Goal: Information Seeking & Learning: Understand process/instructions

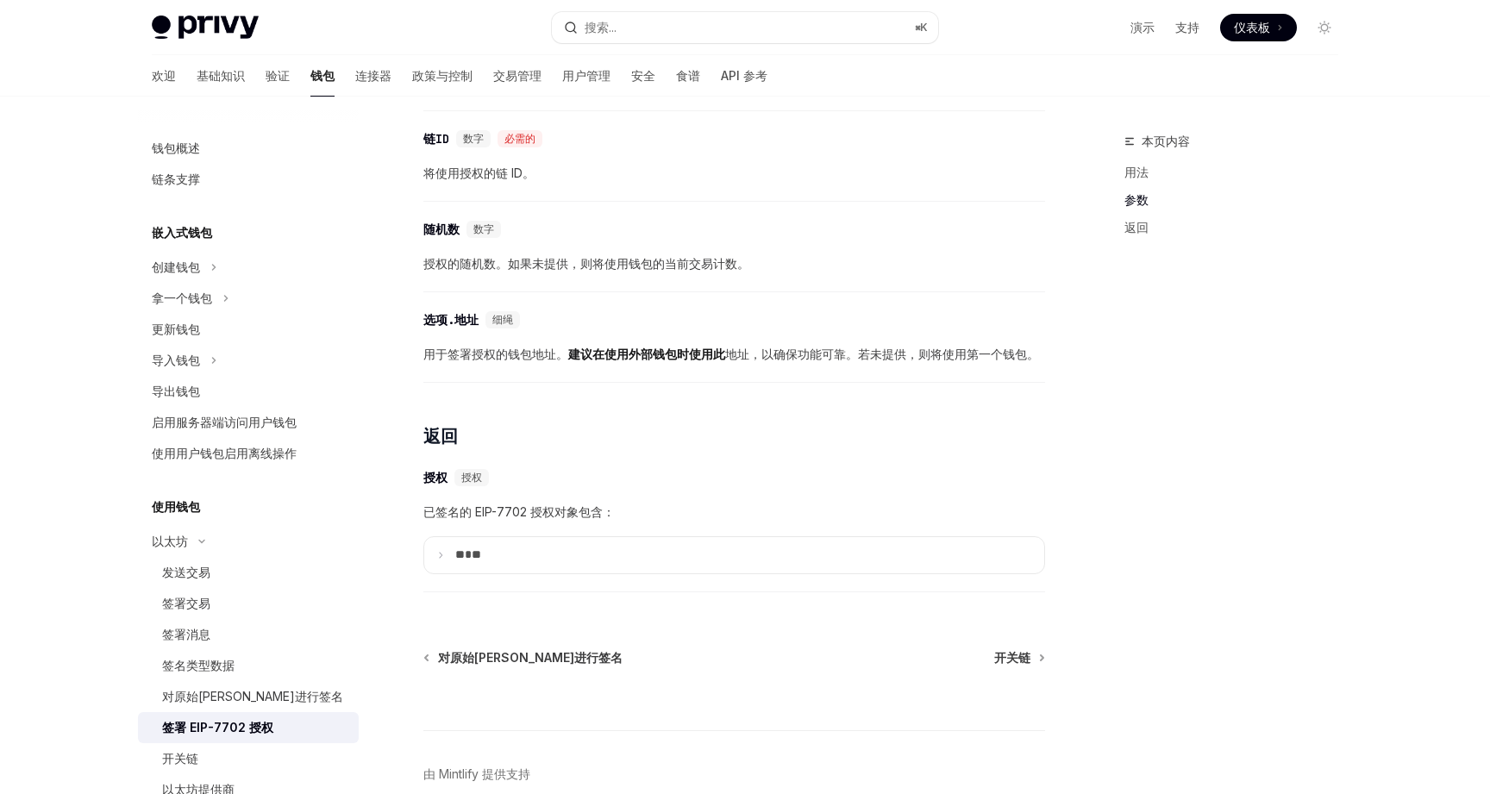
scroll to position [1359, 0]
click at [442, 566] on summary "** **" at bounding box center [734, 554] width 620 height 36
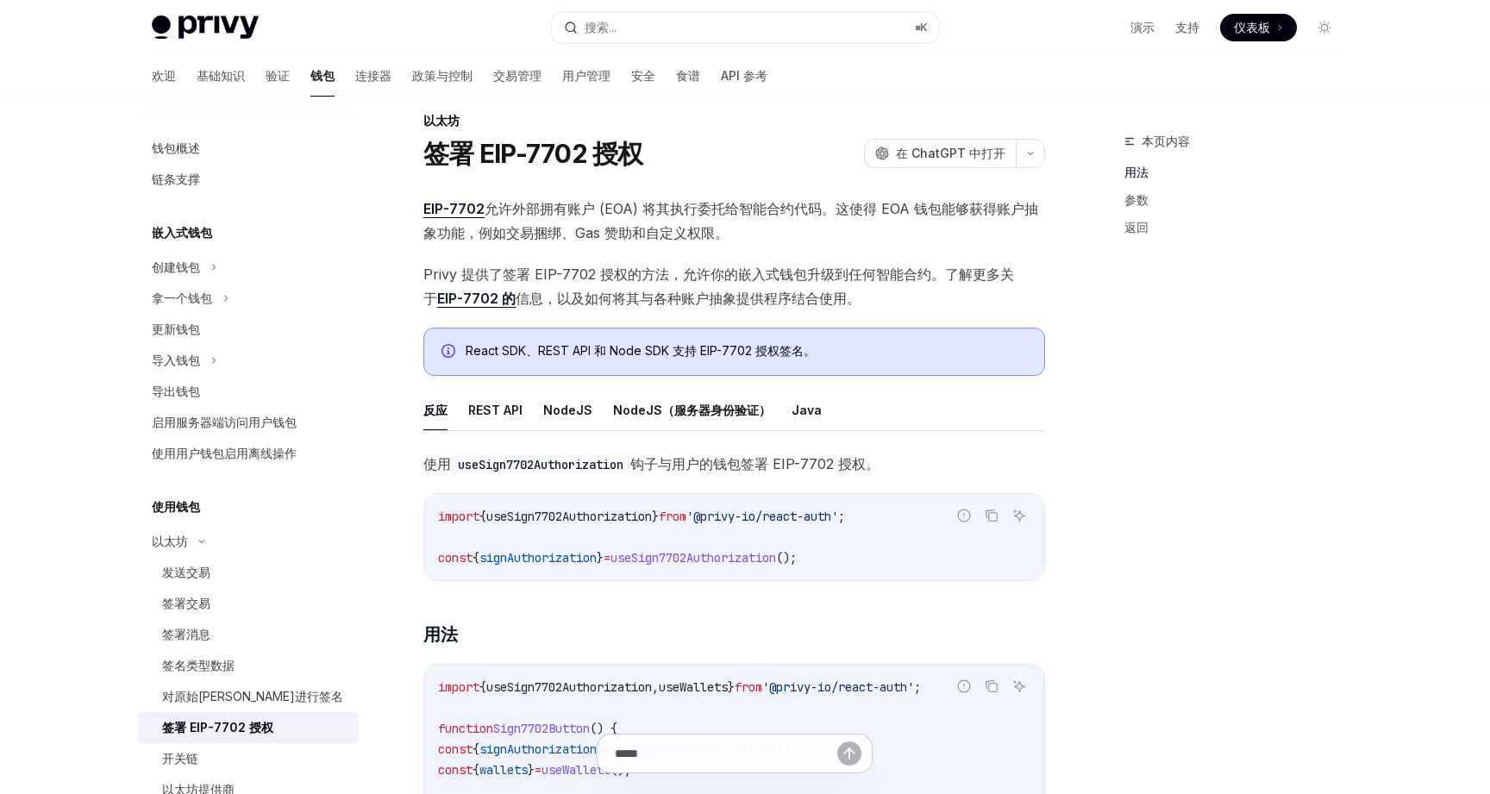
scroll to position [0, 0]
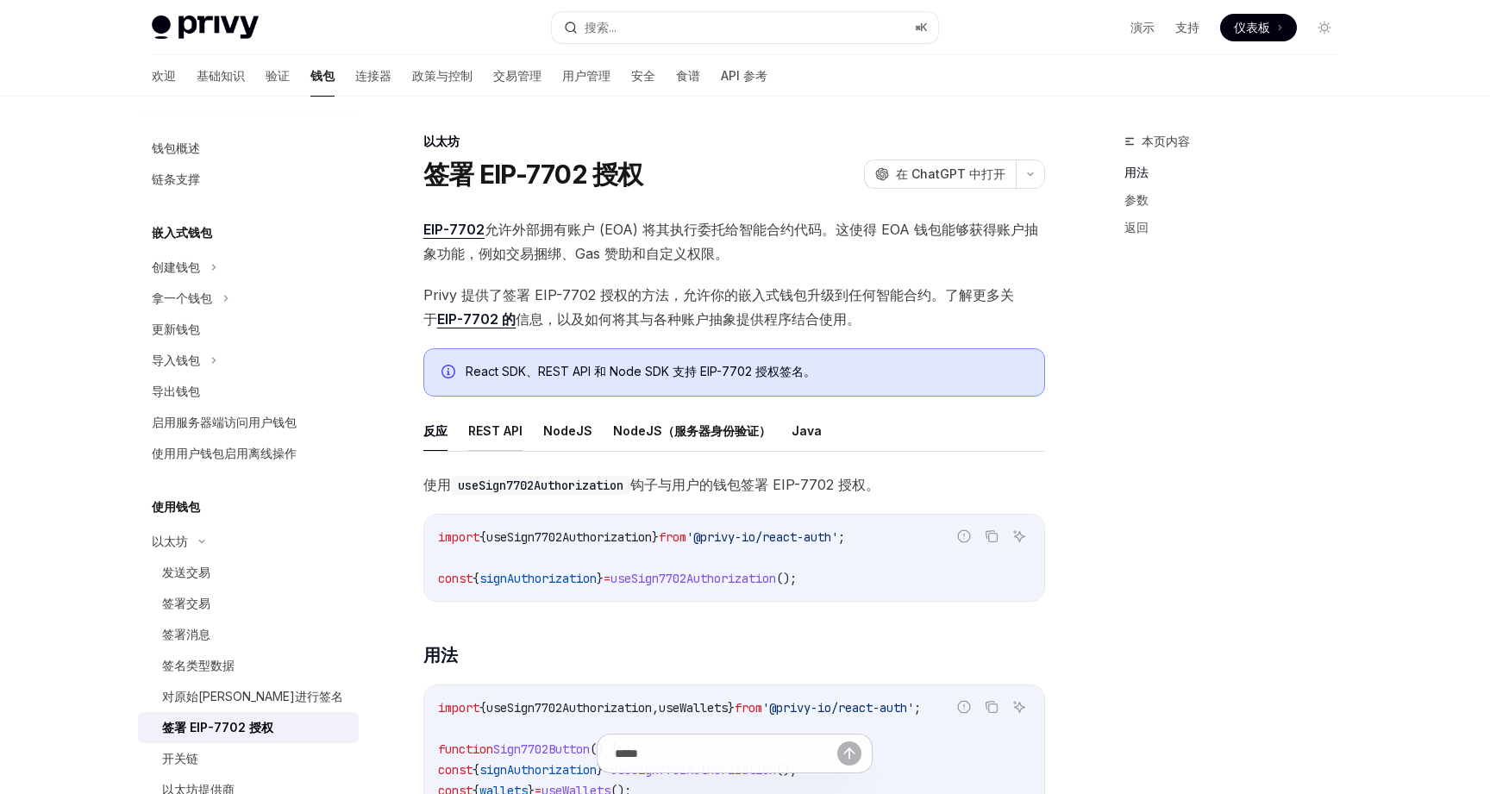
click at [501, 434] on font "REST API" at bounding box center [495, 430] width 54 height 15
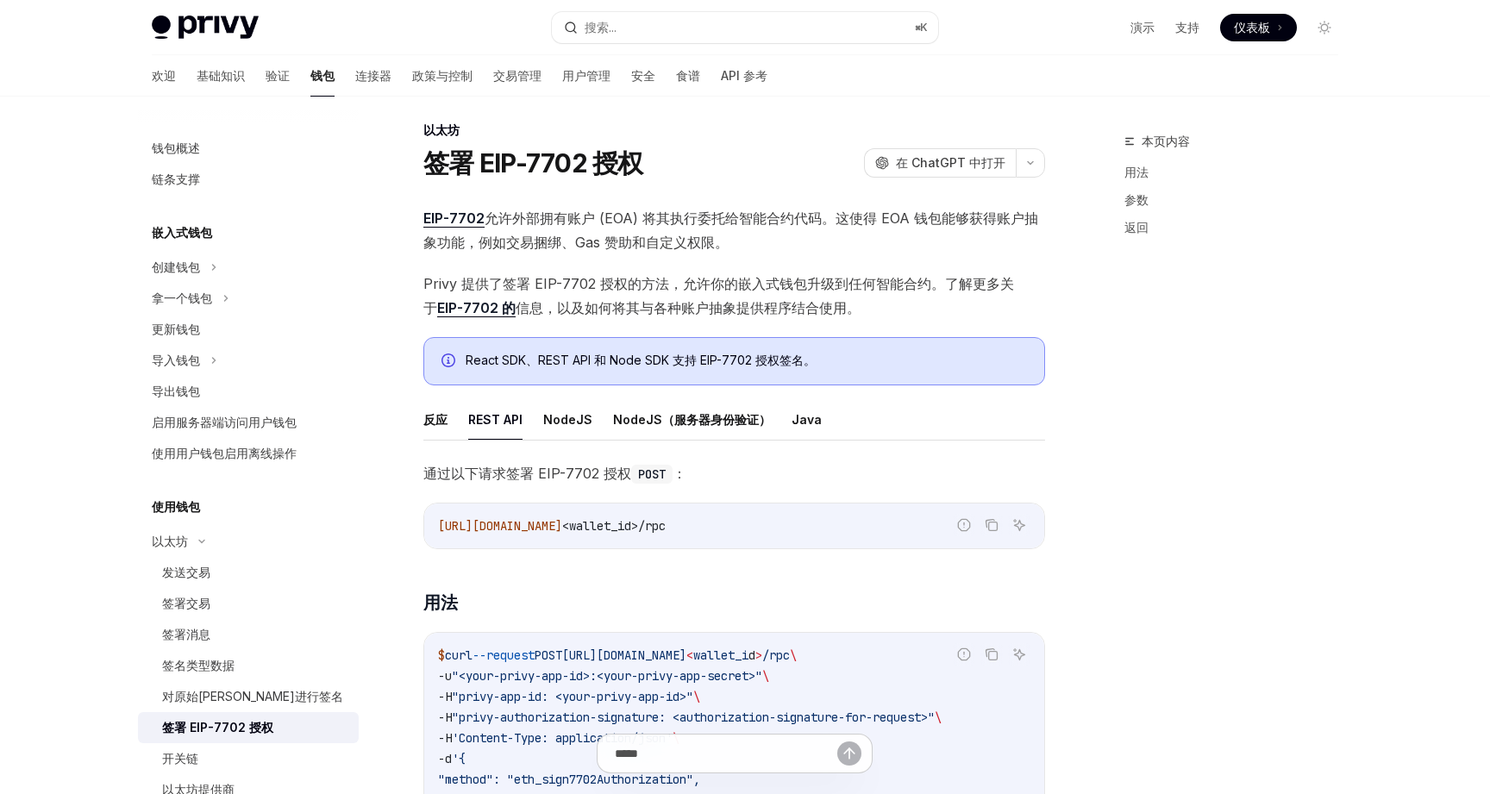
scroll to position [3, 0]
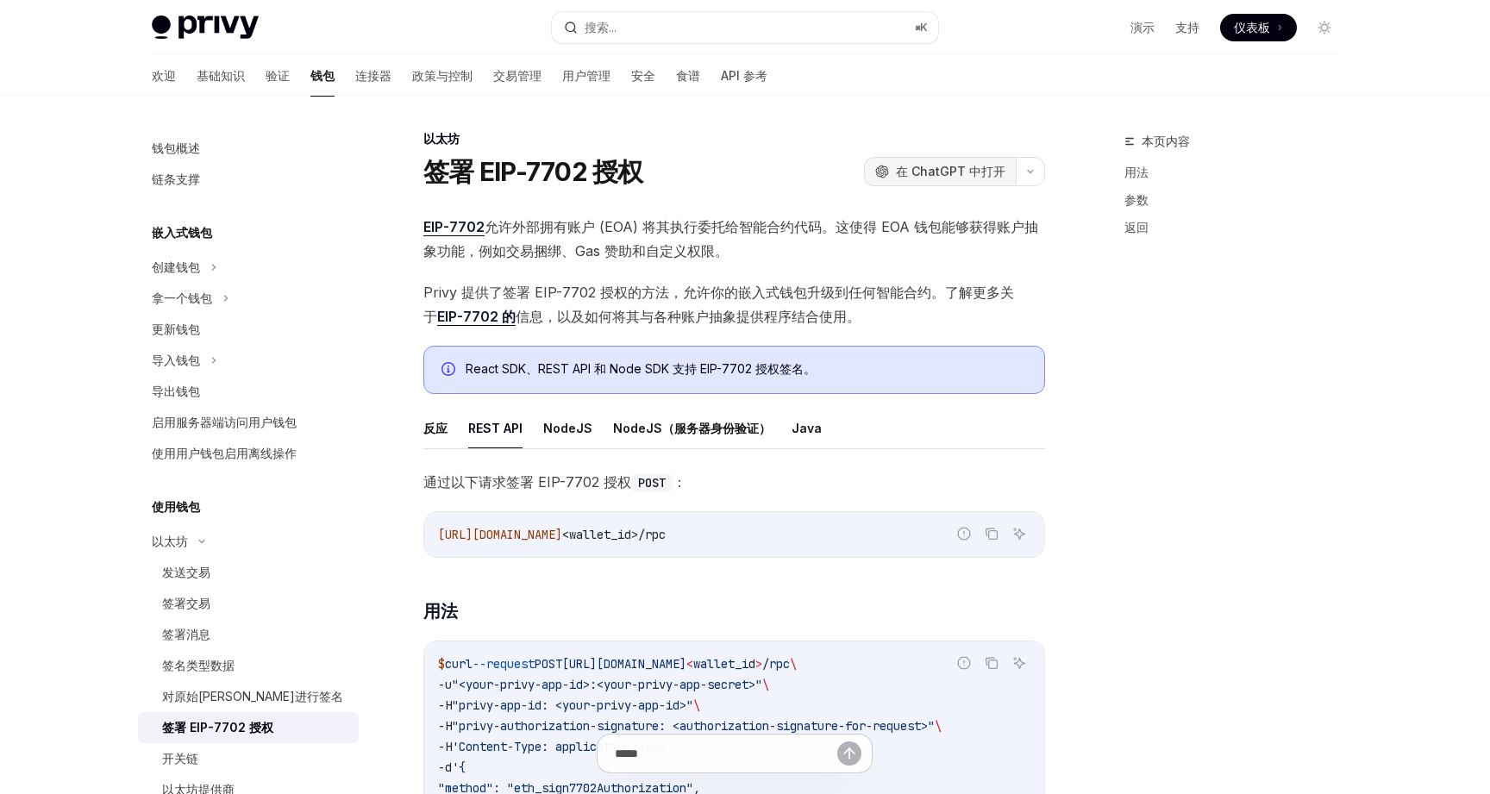
click at [940, 169] on font "在 ChatGPT 中打开" at bounding box center [951, 171] width 110 height 15
click at [803, 281] on span "Privy 提供了签署 EIP-7702 授权的方法，允许你的嵌入式钱包升级到任何智能合约。了解更多关于 EIP-7702 的 信息，以及如何将其与各种账户抽…" at bounding box center [734, 304] width 622 height 48
drag, startPoint x: 559, startPoint y: 317, endPoint x: 846, endPoint y: 318, distance: 287.2
click at [846, 318] on font "信息，以及如何将其与各种账户抽象提供程序结合使用。" at bounding box center [688, 316] width 345 height 17
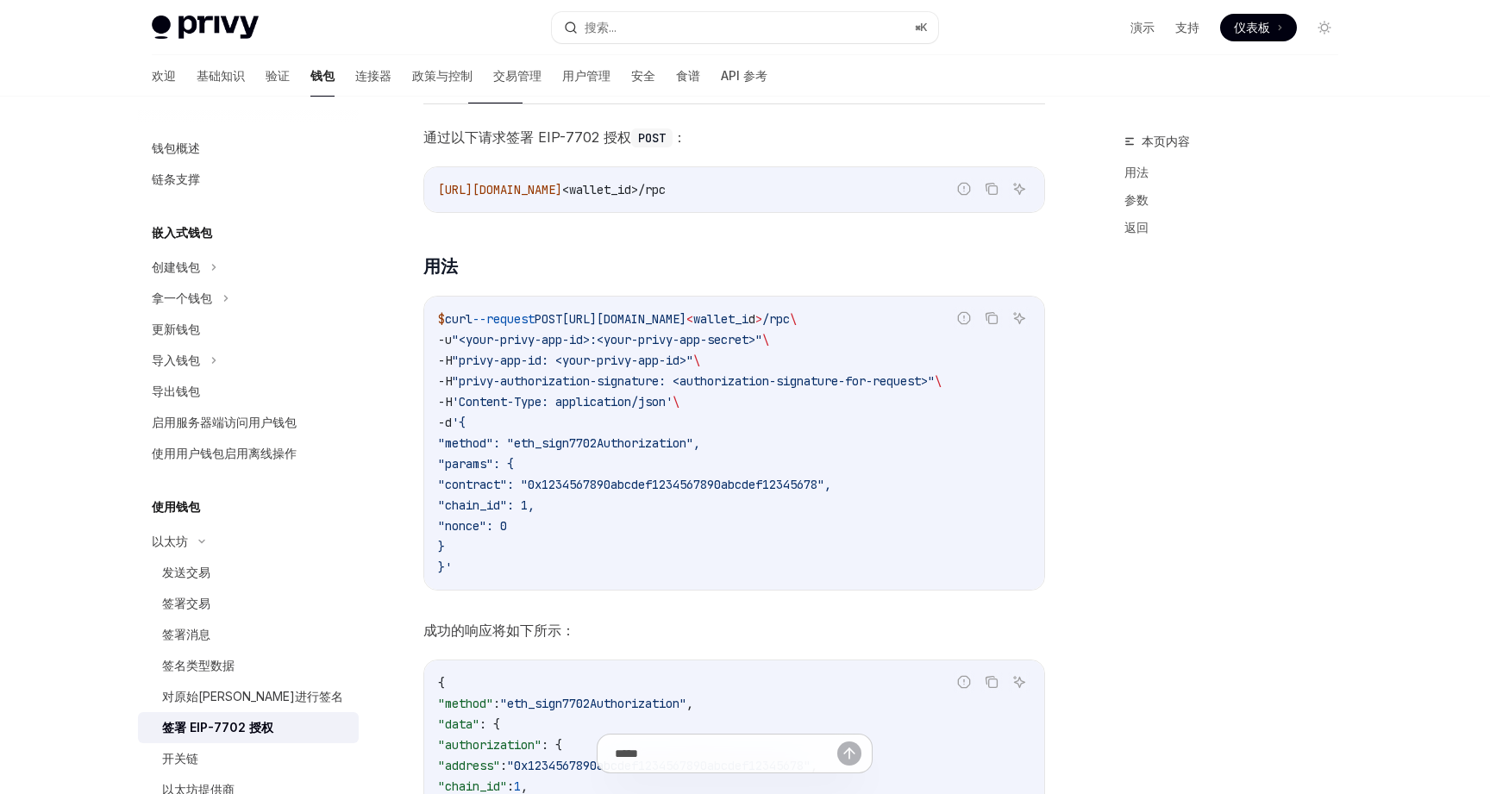
scroll to position [348, 0]
drag, startPoint x: 691, startPoint y: 380, endPoint x: 963, endPoint y: 379, distance: 271.7
click at [935, 379] on span ""privy-authorization-signature: <authorization-signature-for-request>"" at bounding box center [693, 381] width 483 height 16
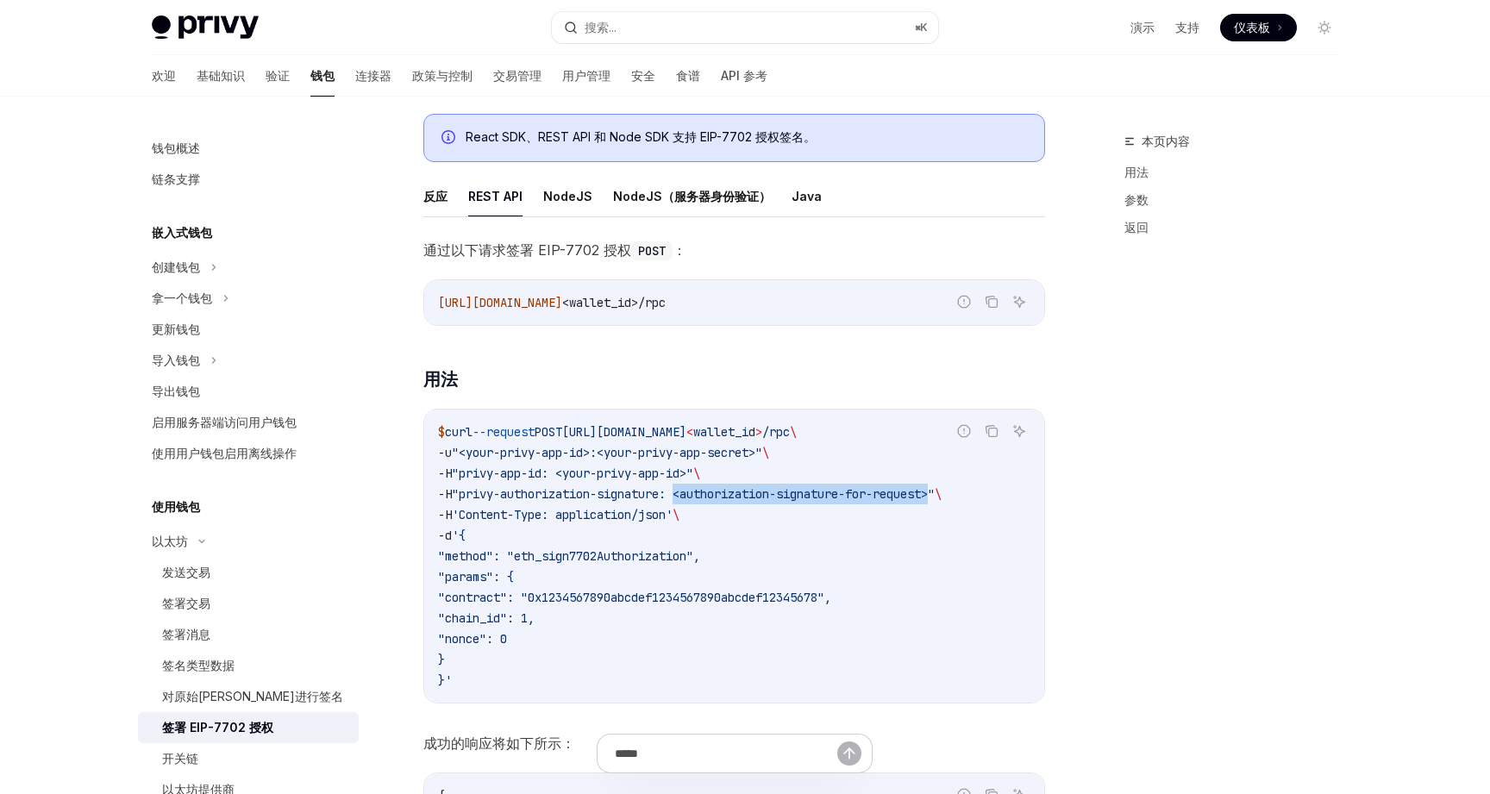
scroll to position [239, 0]
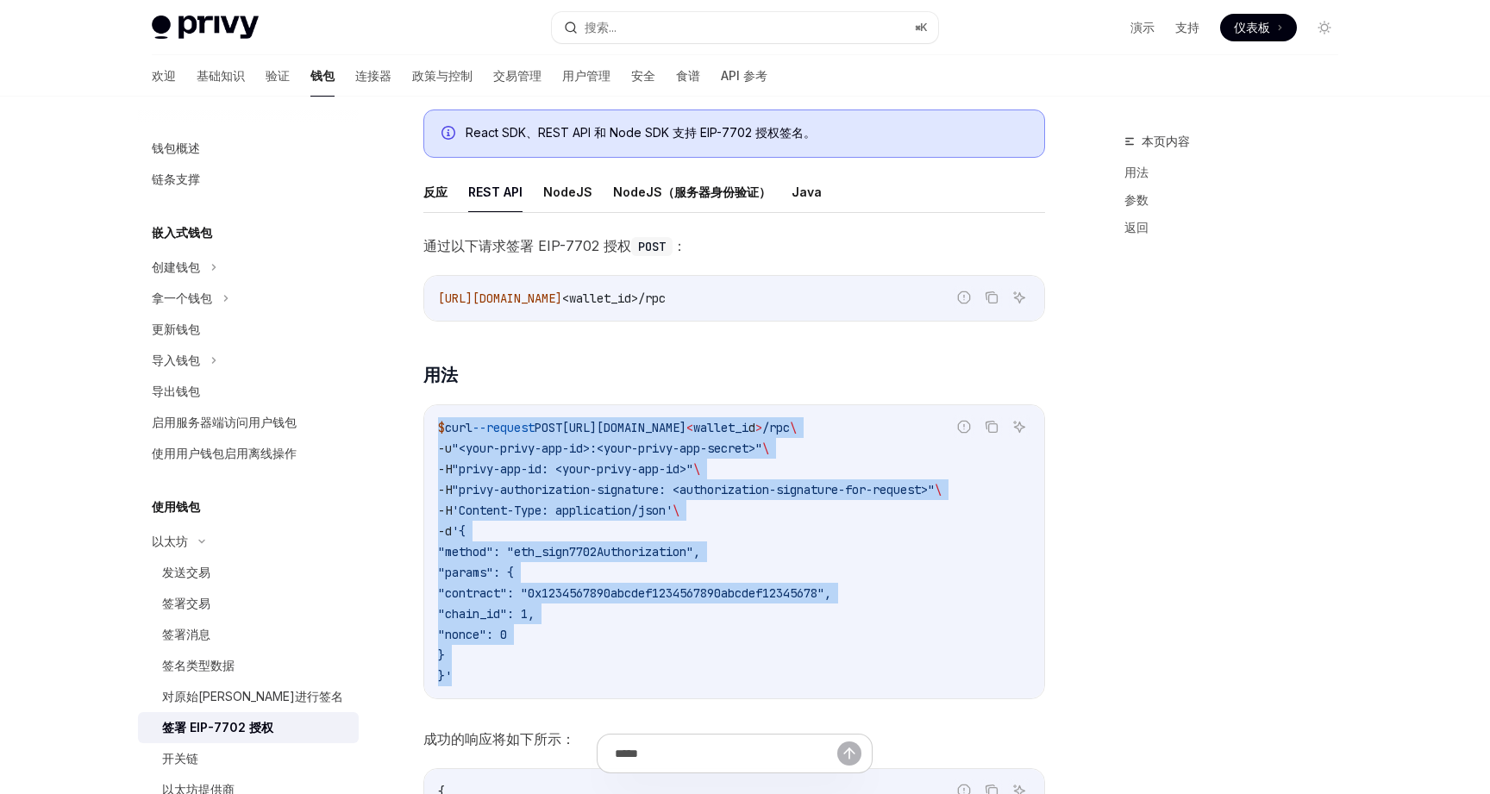
drag, startPoint x: 456, startPoint y: 679, endPoint x: 436, endPoint y: 426, distance: 253.6
click at [436, 426] on div "$ curl --request POST [URL][DOMAIN_NAME] < wallet_i d > /rpc \ -u "<your-privy-…" at bounding box center [734, 551] width 620 height 293
copy code "$ curl --request POST [URL][DOMAIN_NAME] < wallet_i d > /rpc \ -u "<your-privy-…"
drag, startPoint x: 438, startPoint y: 298, endPoint x: 668, endPoint y: 292, distance: 230.3
click at [562, 292] on span "[URL][DOMAIN_NAME]" at bounding box center [500, 299] width 124 height 16
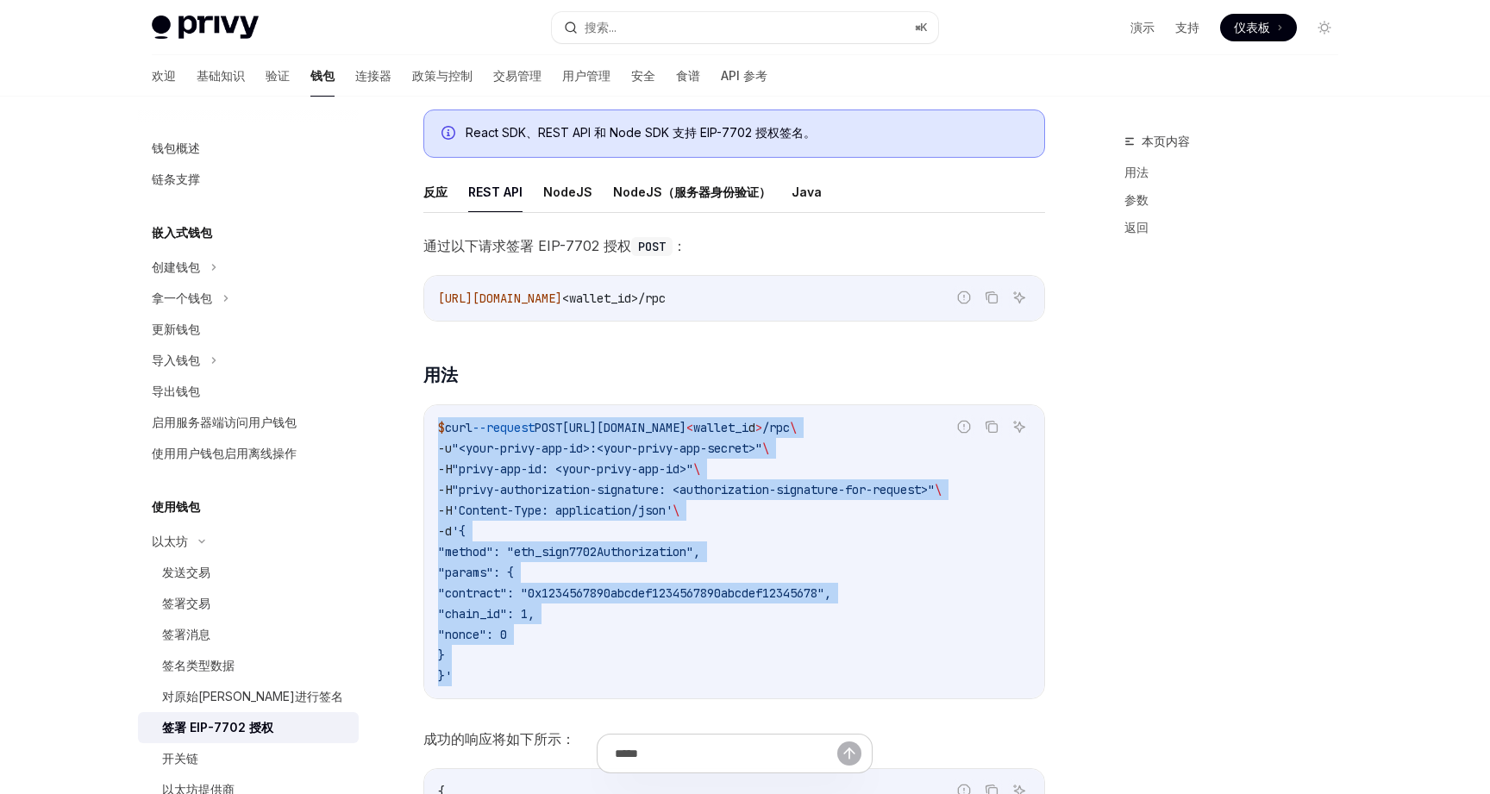
copy span "[URL][DOMAIN_NAME]"
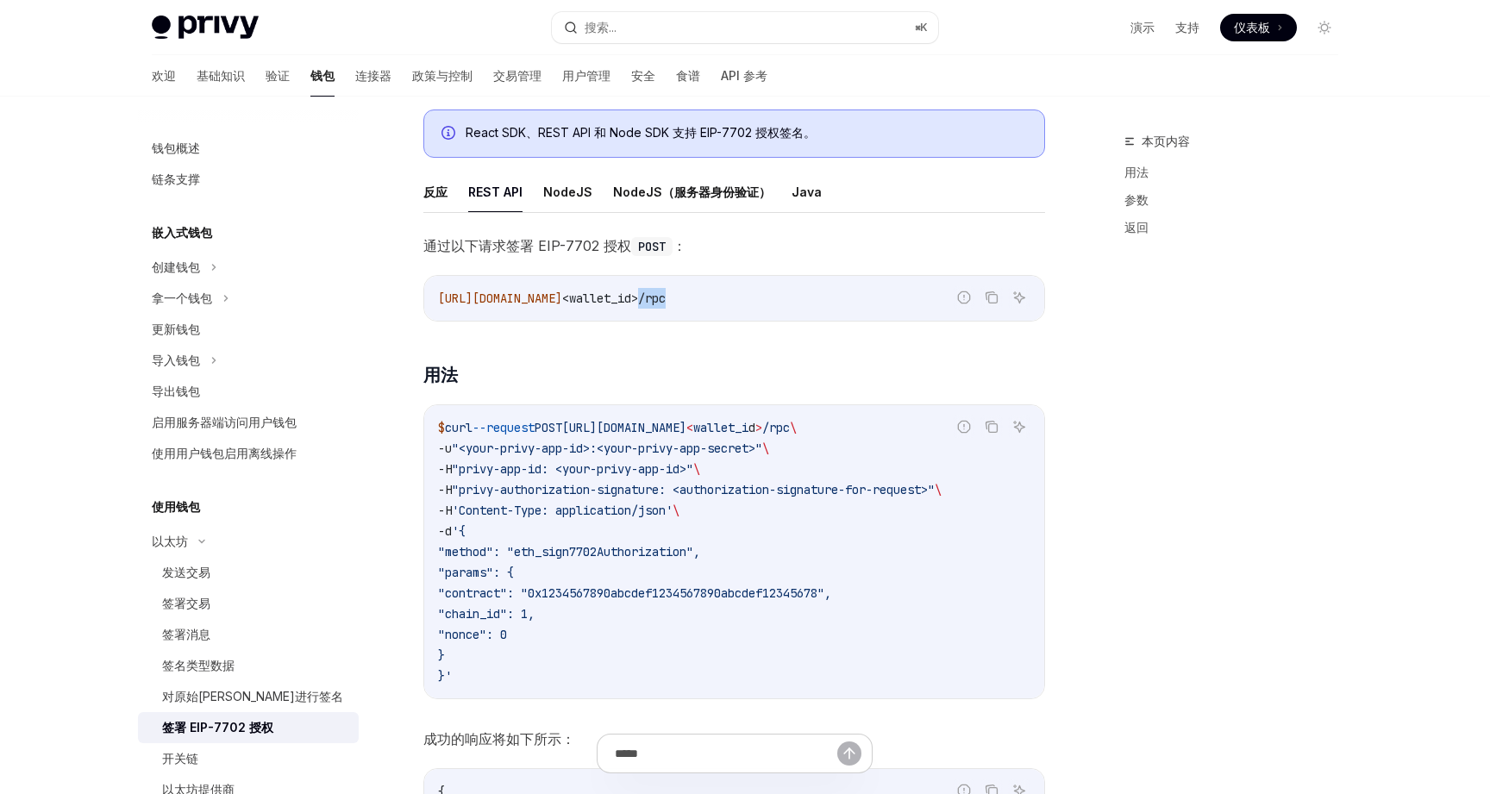
drag, startPoint x: 750, startPoint y: 298, endPoint x: 779, endPoint y: 298, distance: 28.5
click at [779, 298] on code "[URL][DOMAIN_NAME] <wallet_id>/rpc" at bounding box center [734, 298] width 593 height 21
copy span "/rpc"
drag, startPoint x: 468, startPoint y: 469, endPoint x: 554, endPoint y: 469, distance: 85.4
click at [554, 469] on span ""privy-app-id: <your-privy-app-id>"" at bounding box center [573, 469] width 242 height 16
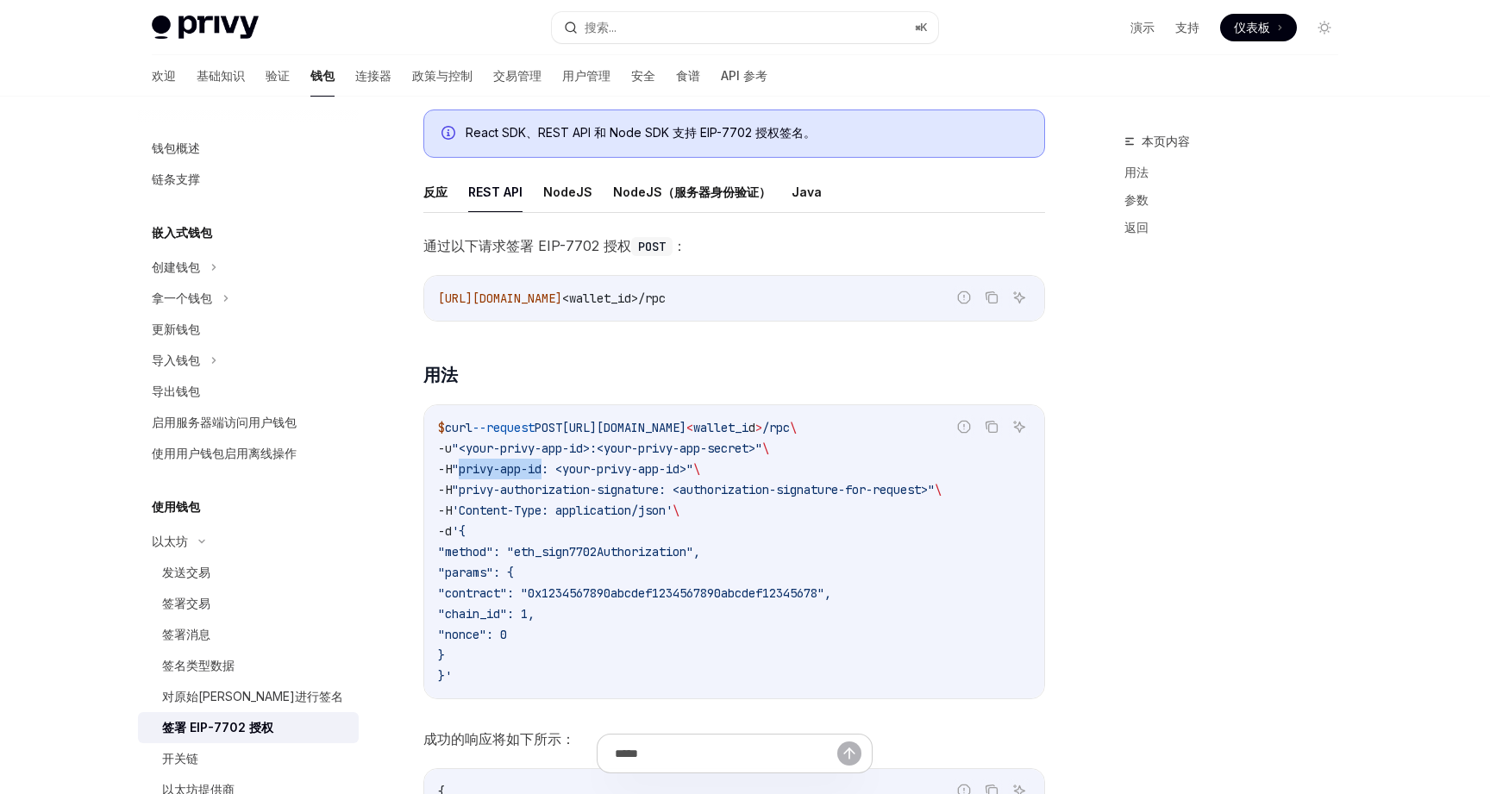
copy span "privy-app-id"
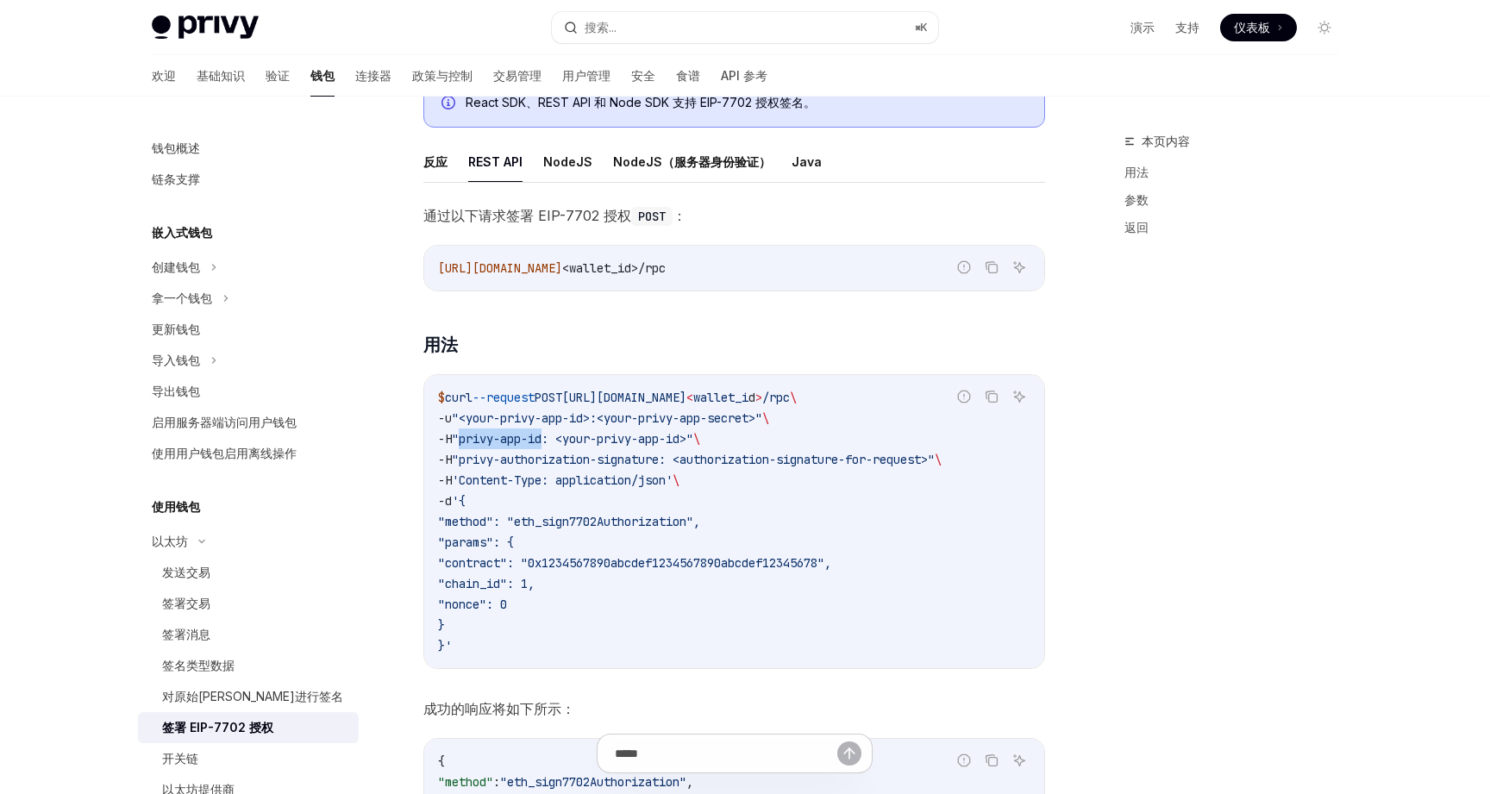
scroll to position [0, 0]
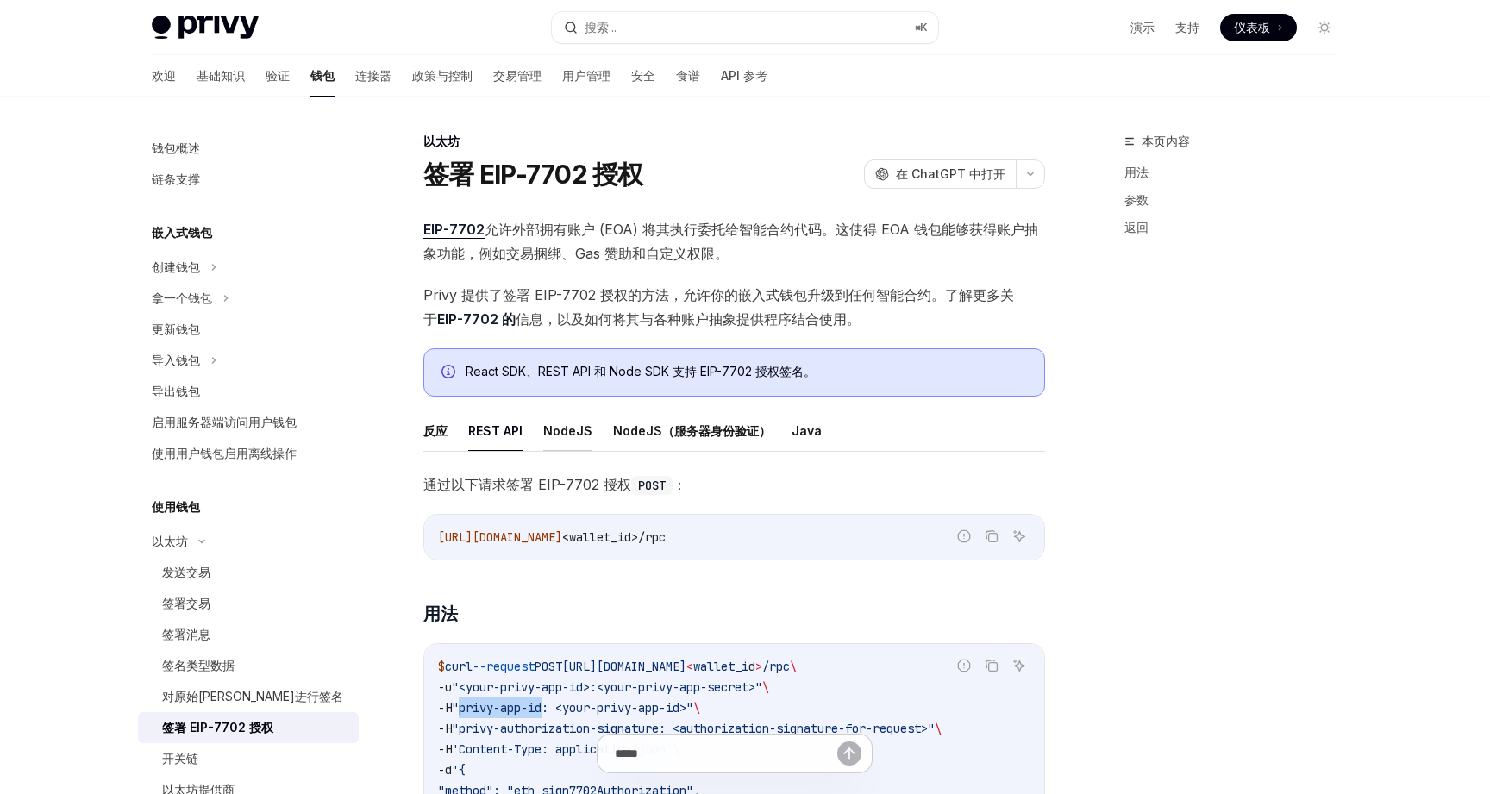
click at [565, 430] on font "NodeJS" at bounding box center [567, 430] width 49 height 15
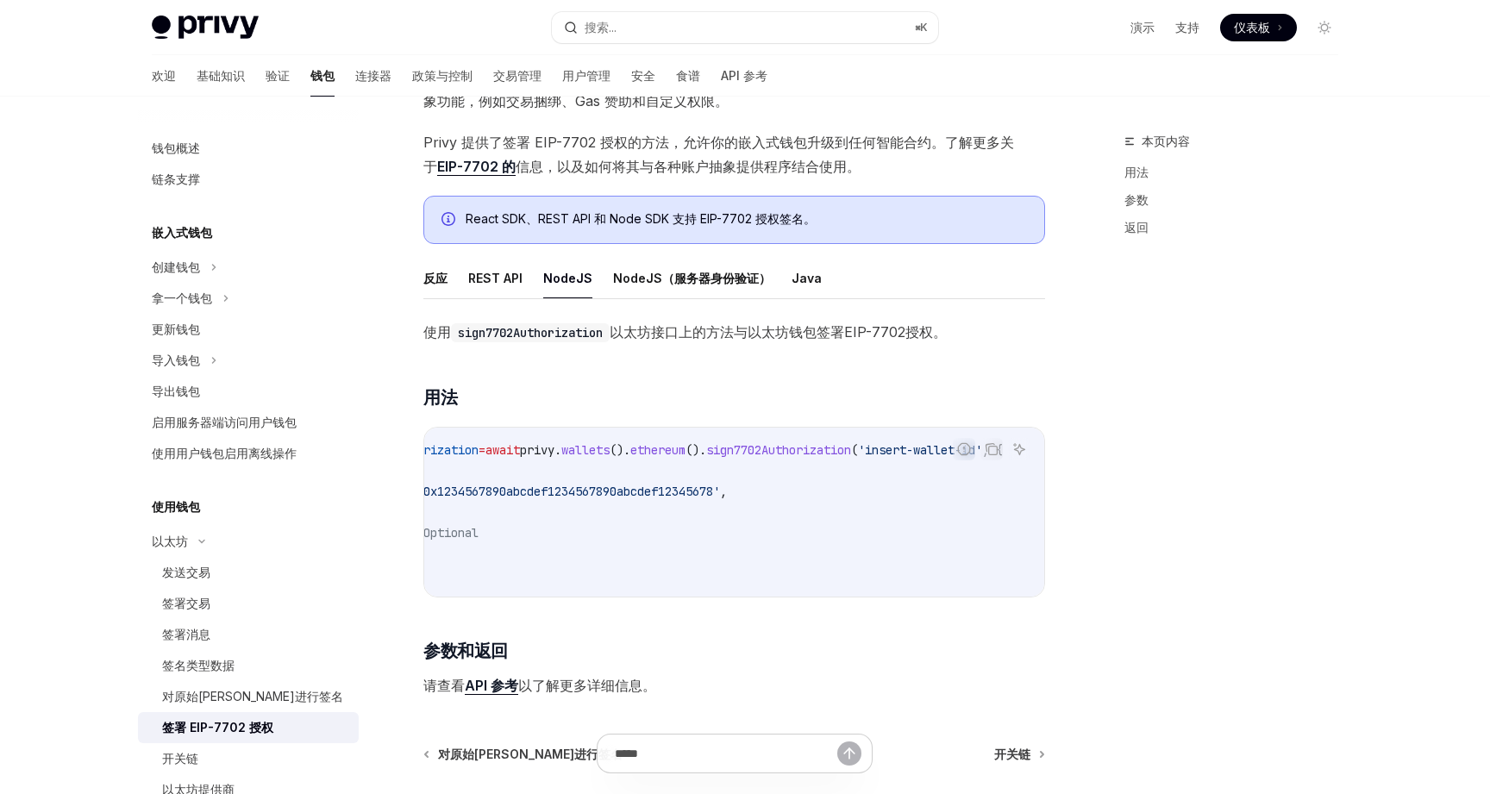
scroll to position [0, 145]
click at [742, 450] on span "sign7702Authorization" at bounding box center [778, 450] width 145 height 16
copy span "sign7702Authorization"
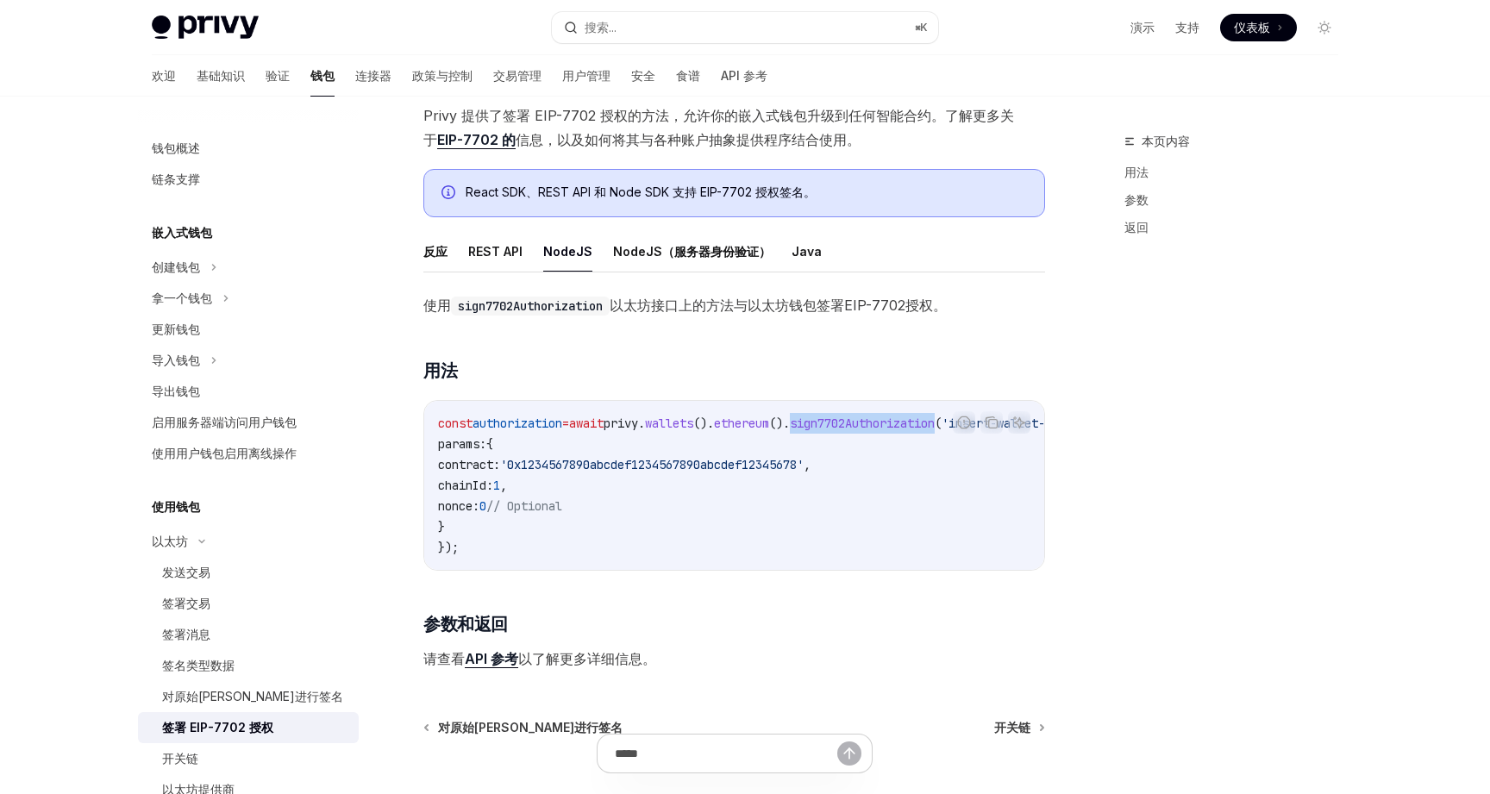
scroll to position [182, 0]
click at [643, 244] on font "NodeJS（服务器身份验证）" at bounding box center [692, 249] width 158 height 15
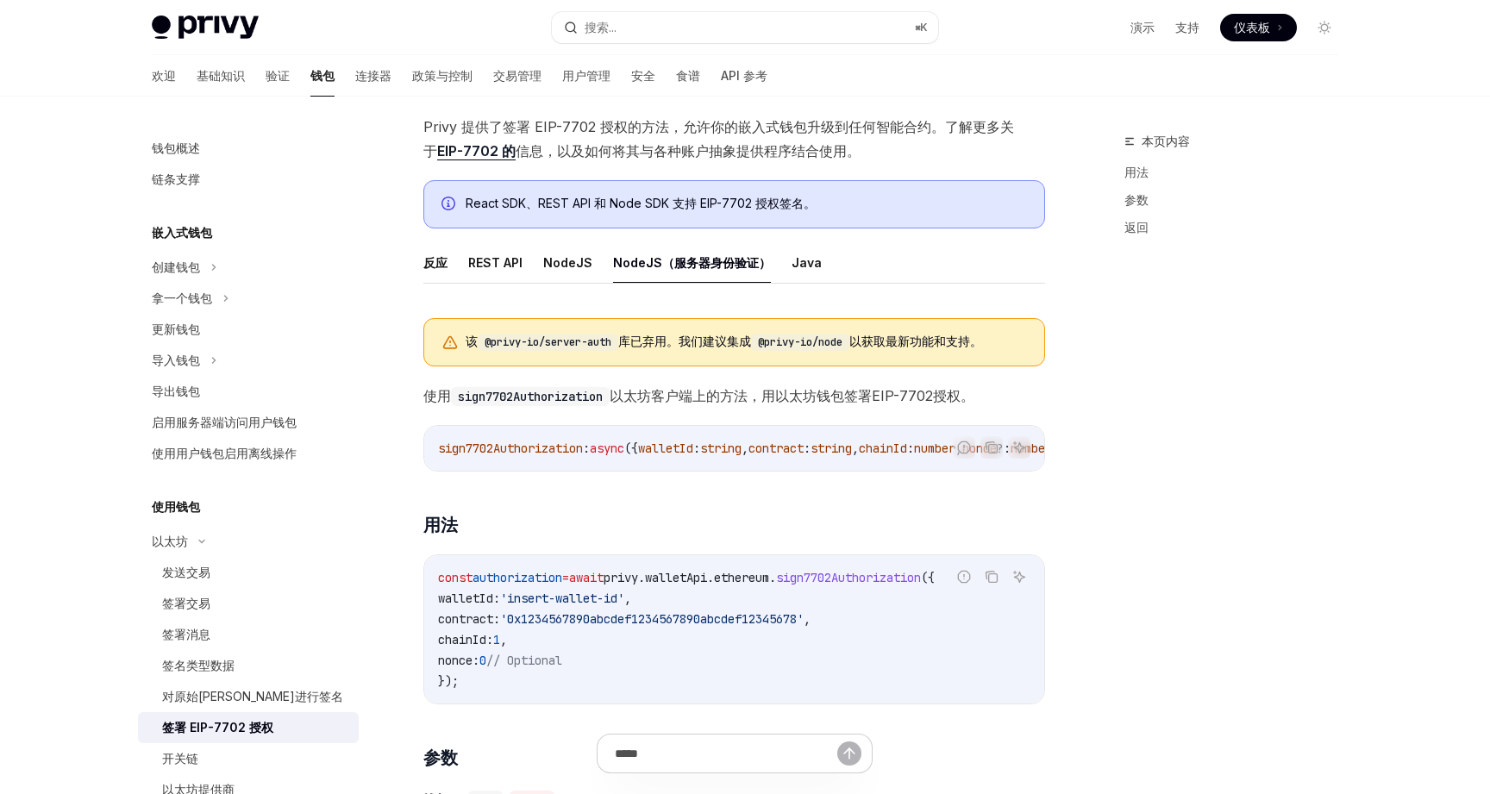
scroll to position [147, 0]
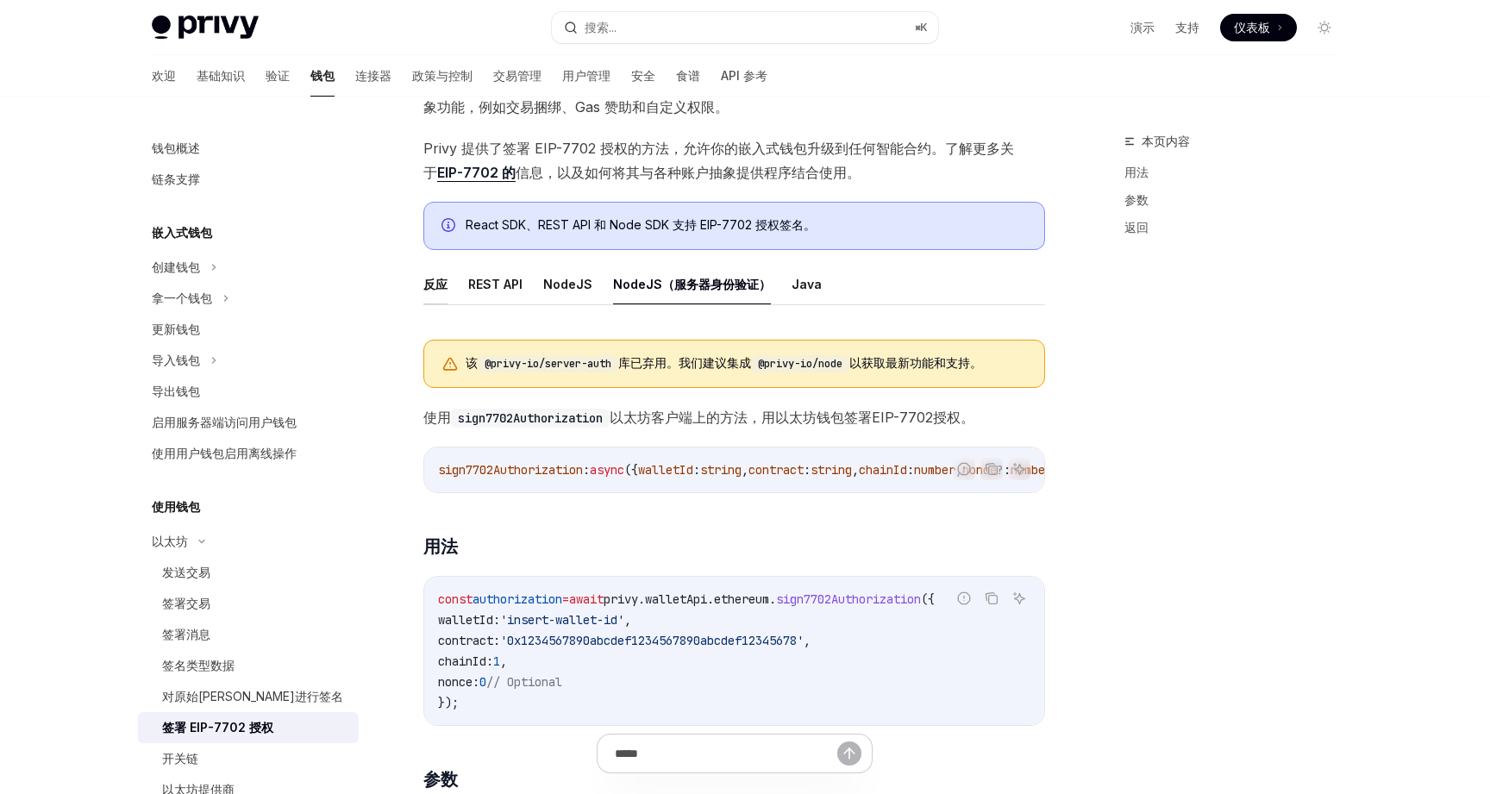
click at [437, 292] on font "反应" at bounding box center [435, 284] width 24 height 21
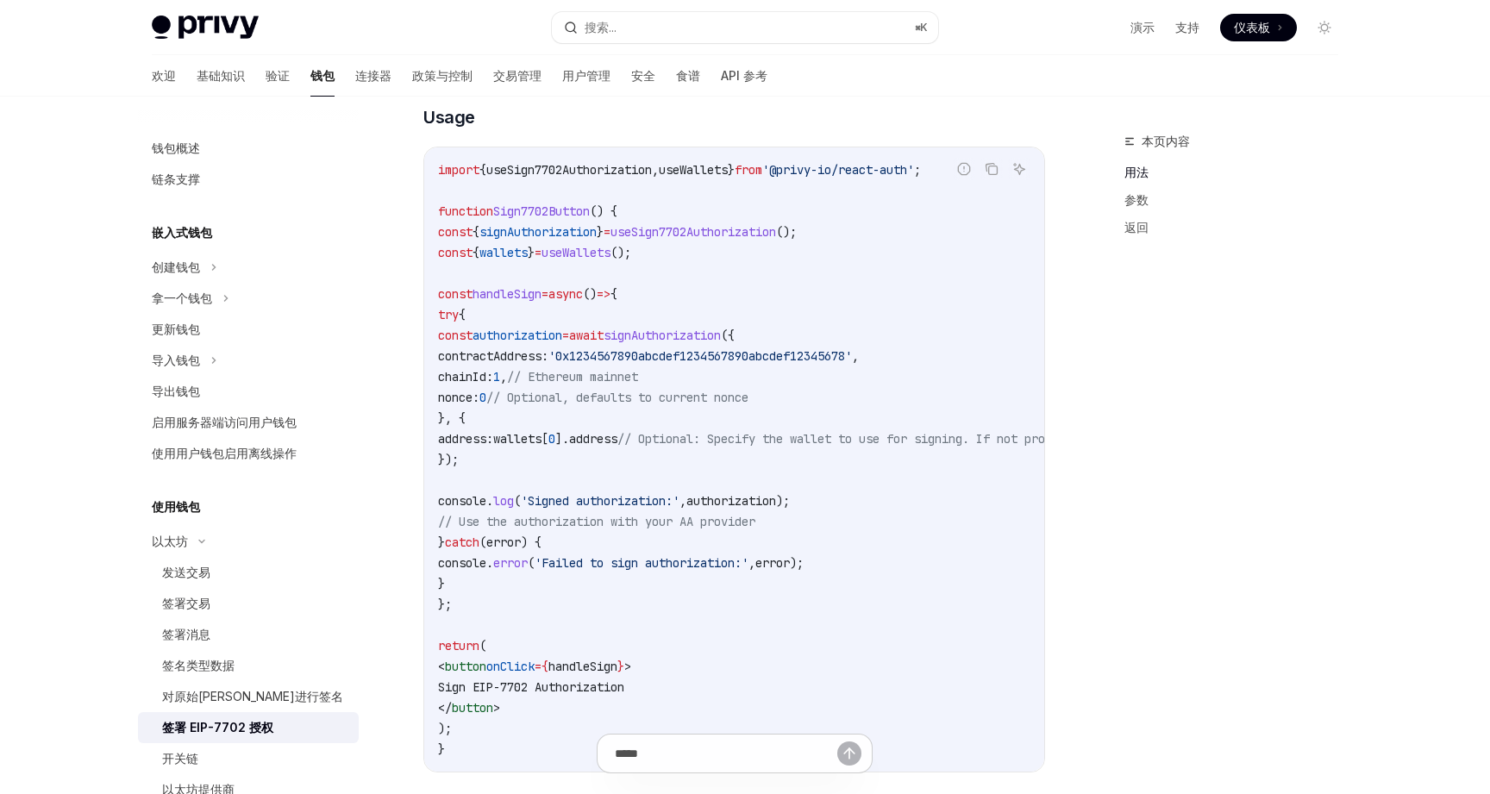
scroll to position [563, 0]
click at [740, 354] on span "'0x1234567890abcdef1234567890abcdef12345678'" at bounding box center [701, 356] width 304 height 16
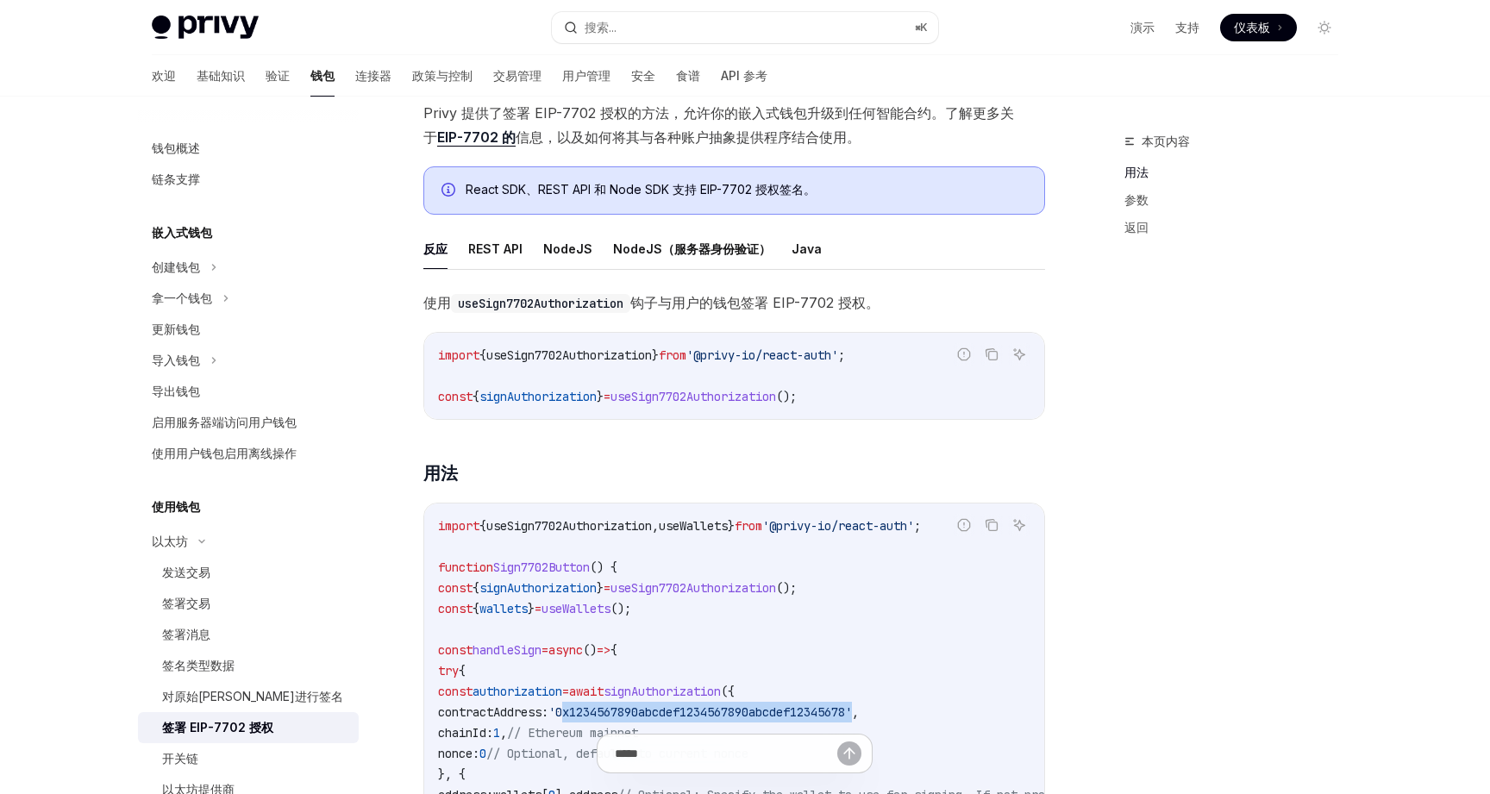
scroll to position [180, 0]
click at [502, 250] on font "REST API" at bounding box center [495, 250] width 54 height 15
type textarea "*"
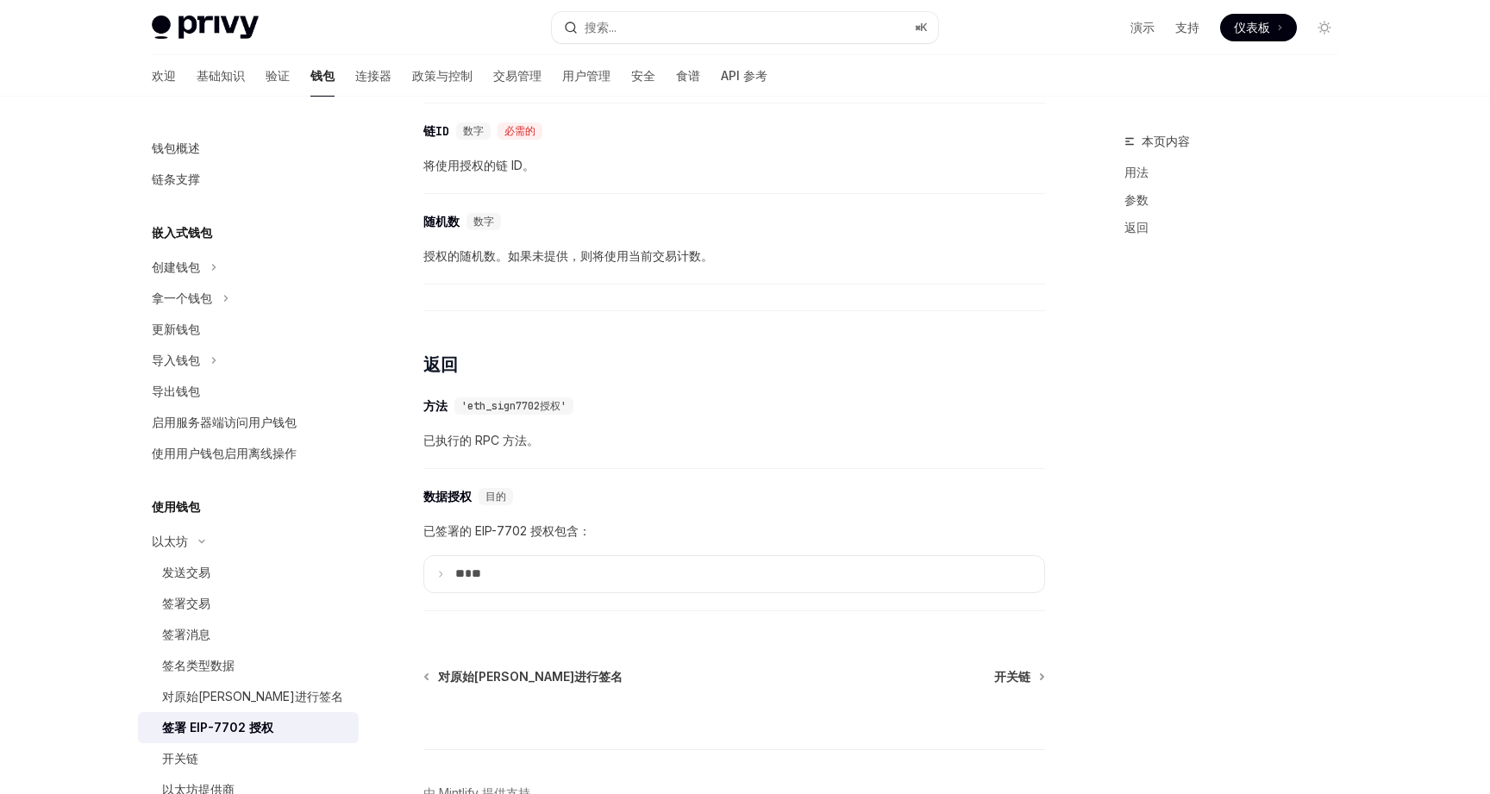
scroll to position [1496, 0]
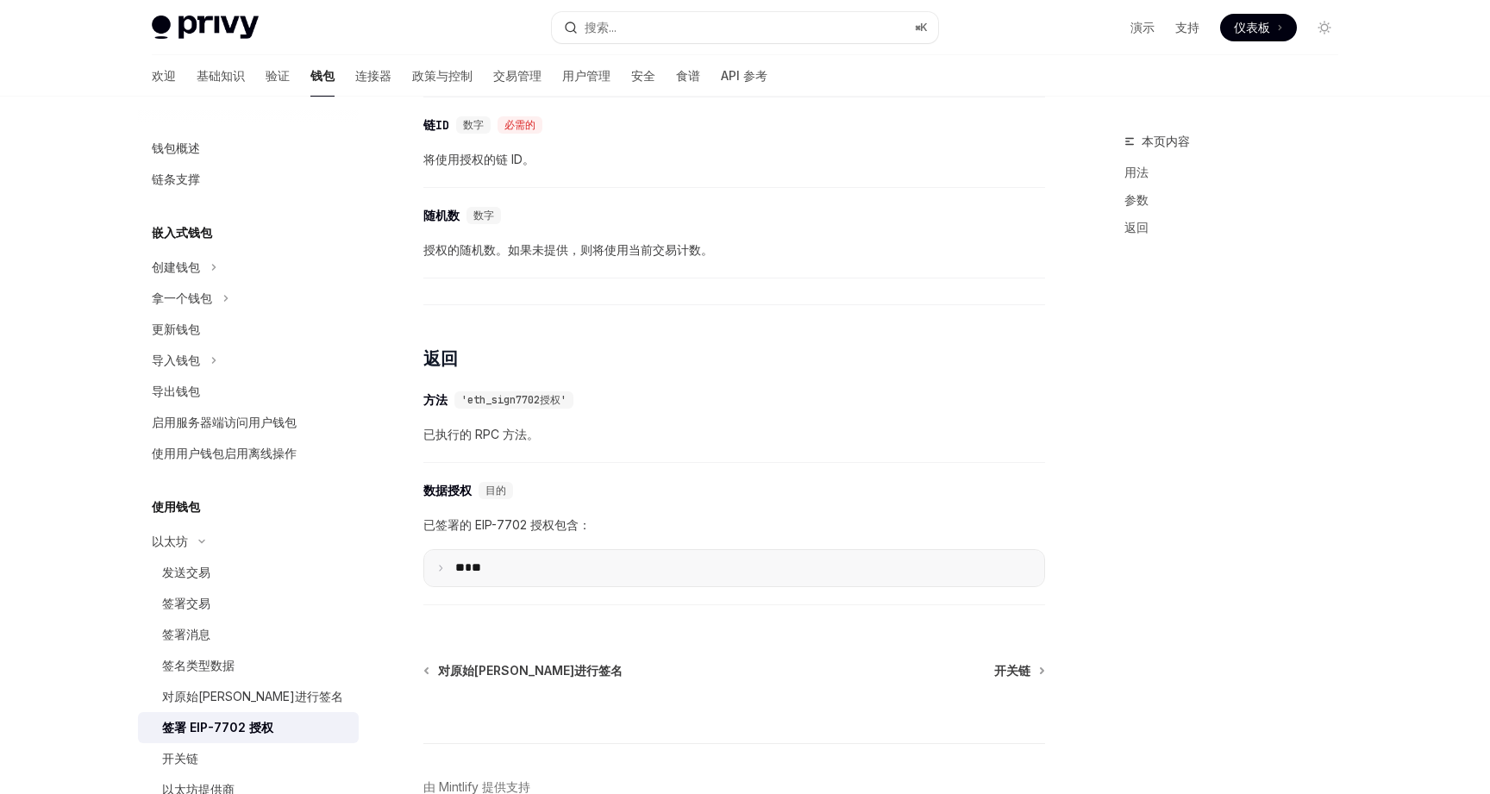
click at [442, 568] on icon at bounding box center [440, 568] width 9 height 9
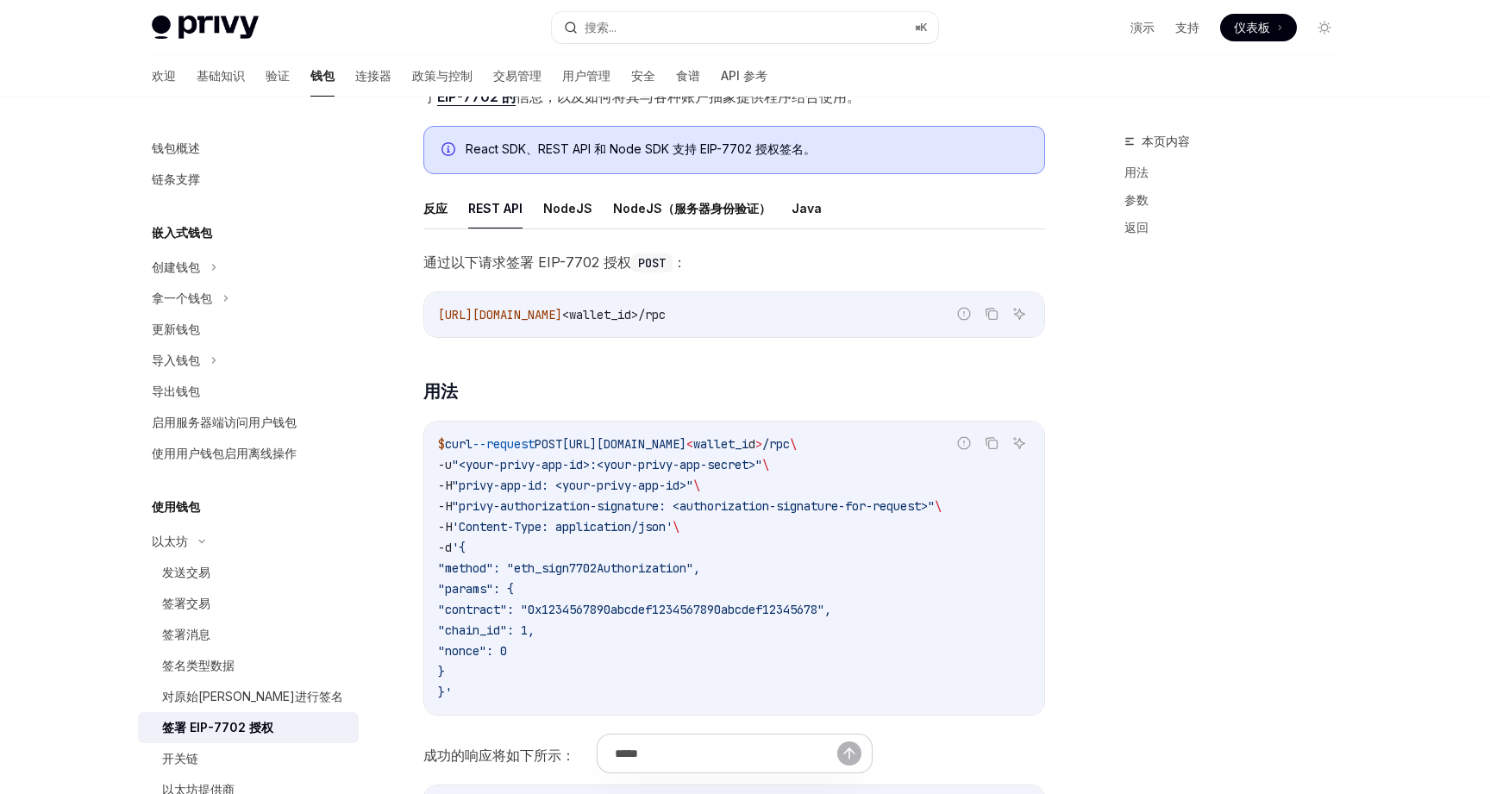
scroll to position [273, 0]
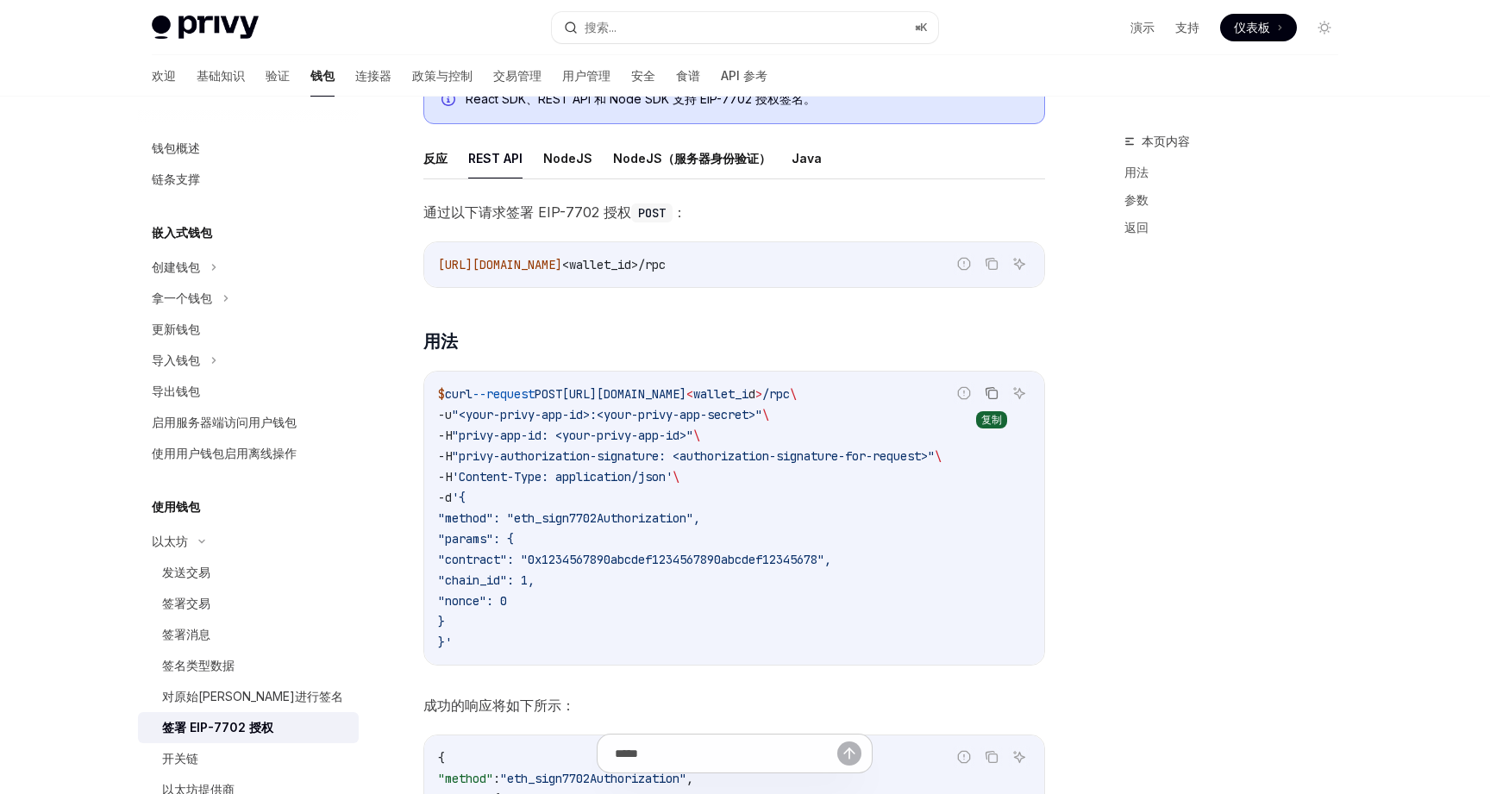
click at [993, 391] on icon "复制代码块中的内容" at bounding box center [993, 395] width 9 height 9
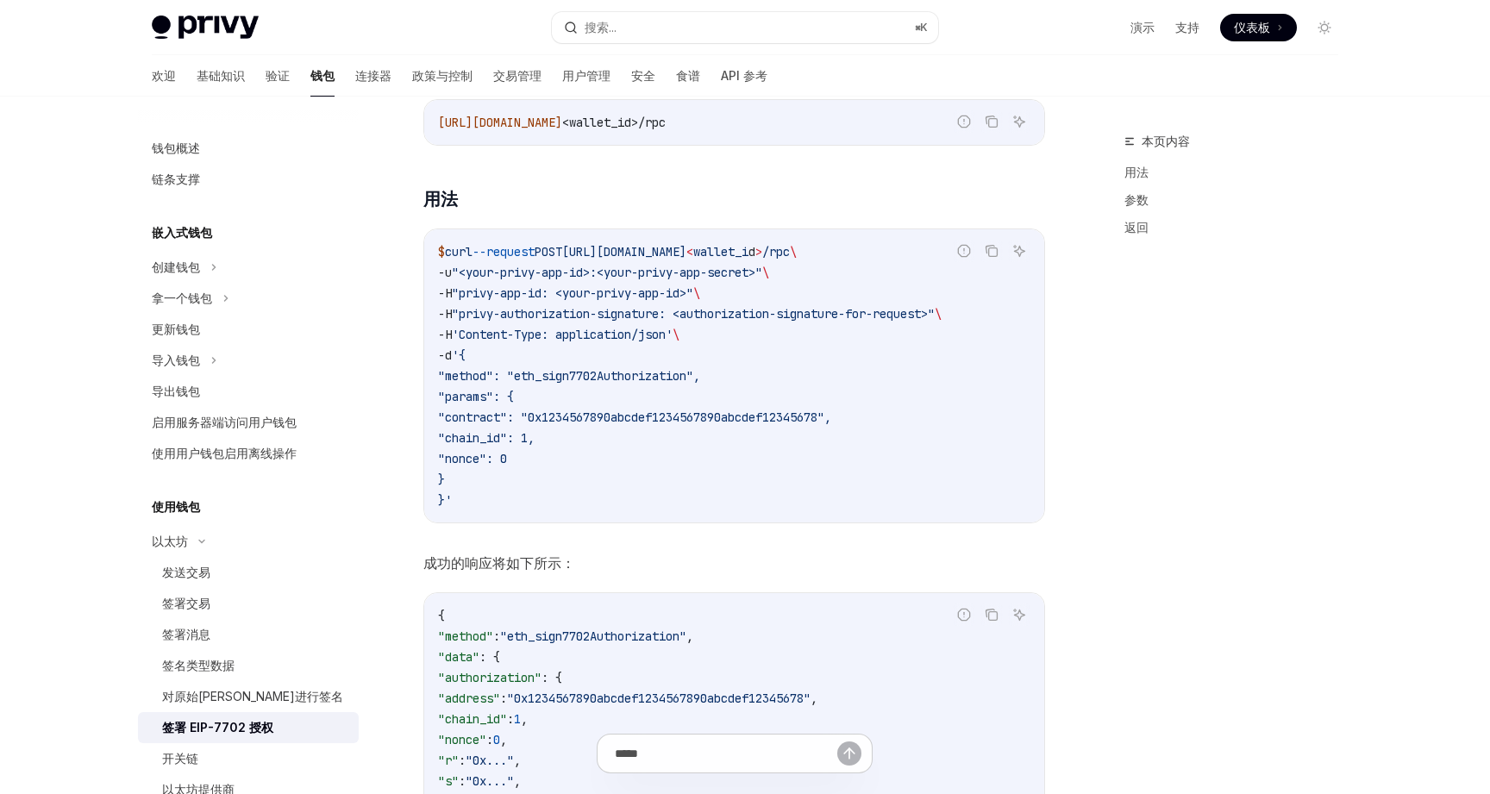
scroll to position [414, 0]
drag, startPoint x: 691, startPoint y: 315, endPoint x: 959, endPoint y: 317, distance: 268.3
click at [935, 317] on span ""privy-authorization-signature: <authorization-signature-for-request>"" at bounding box center [693, 315] width 483 height 16
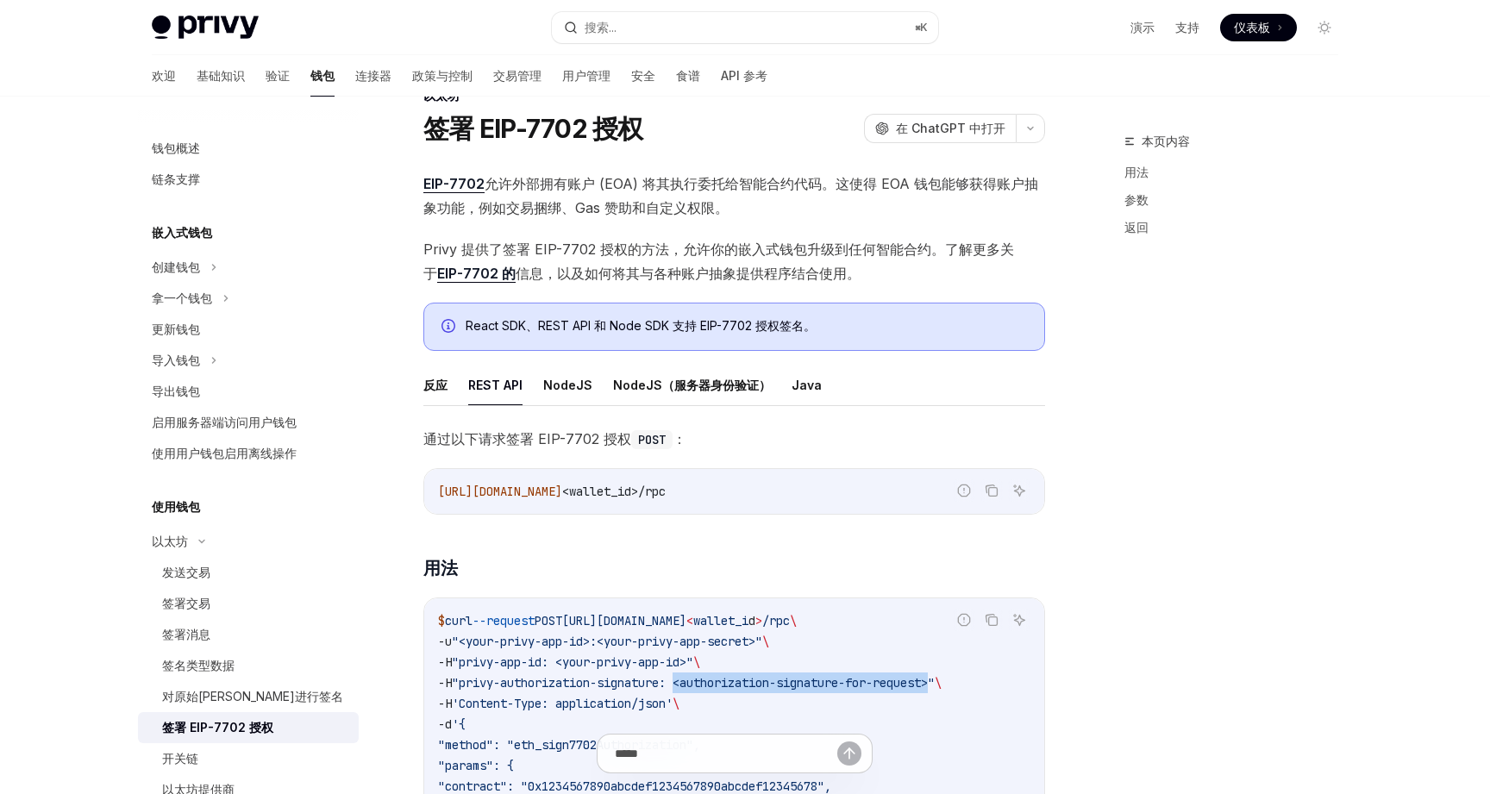
scroll to position [0, 0]
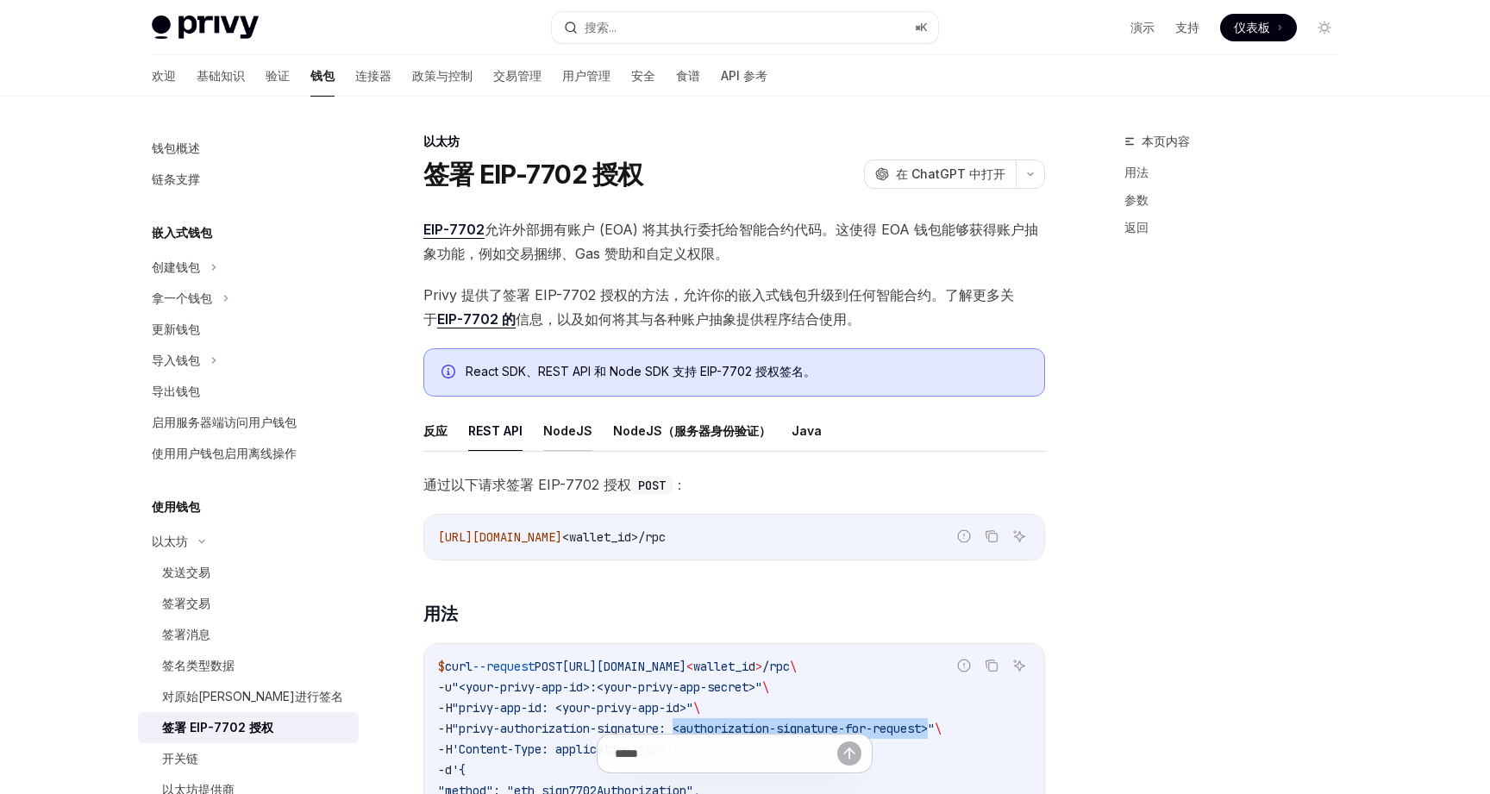
click at [566, 435] on font "NodeJS" at bounding box center [567, 430] width 49 height 15
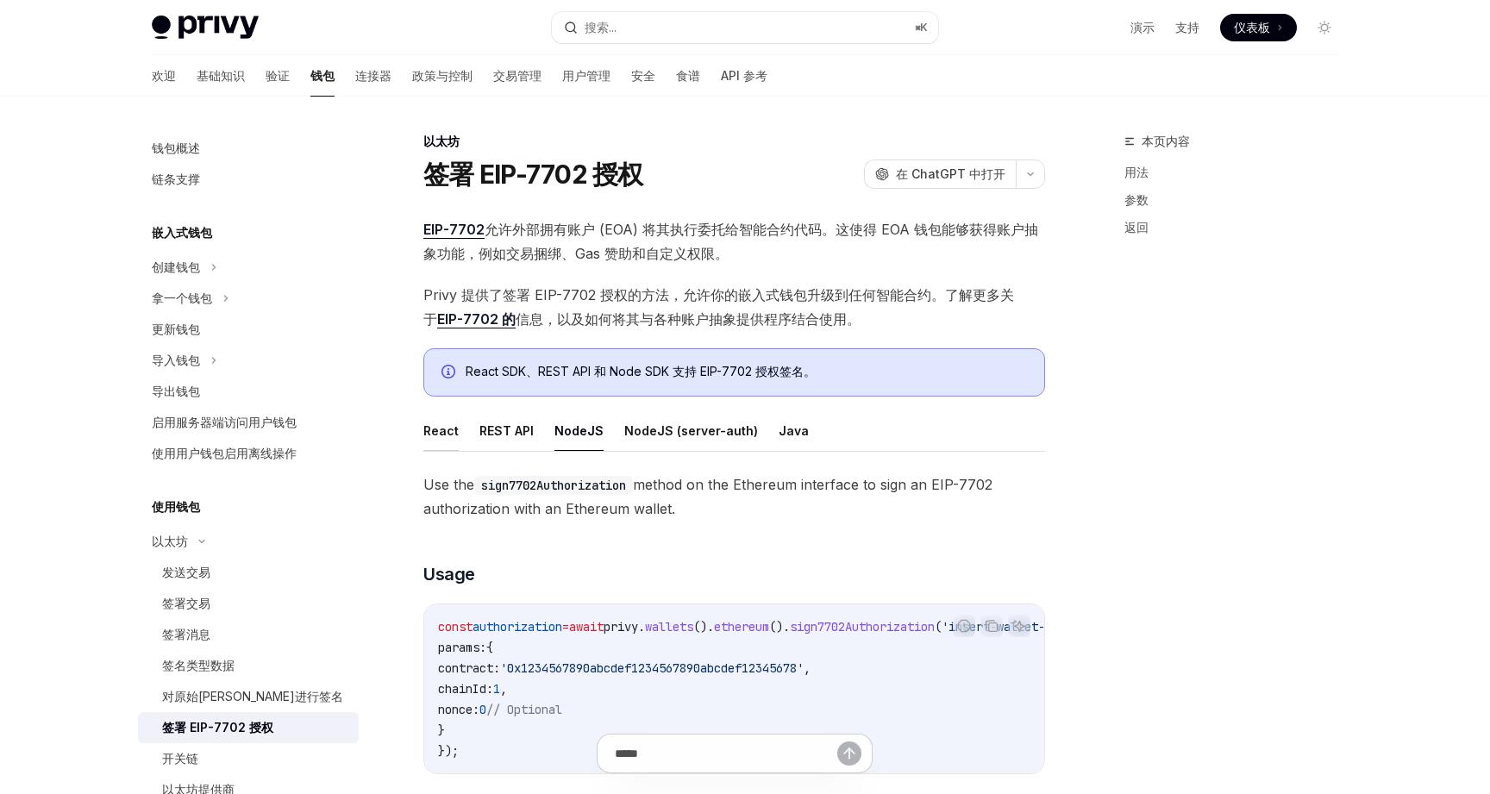
click at [445, 426] on button "React" at bounding box center [440, 431] width 35 height 41
type textarea "*"
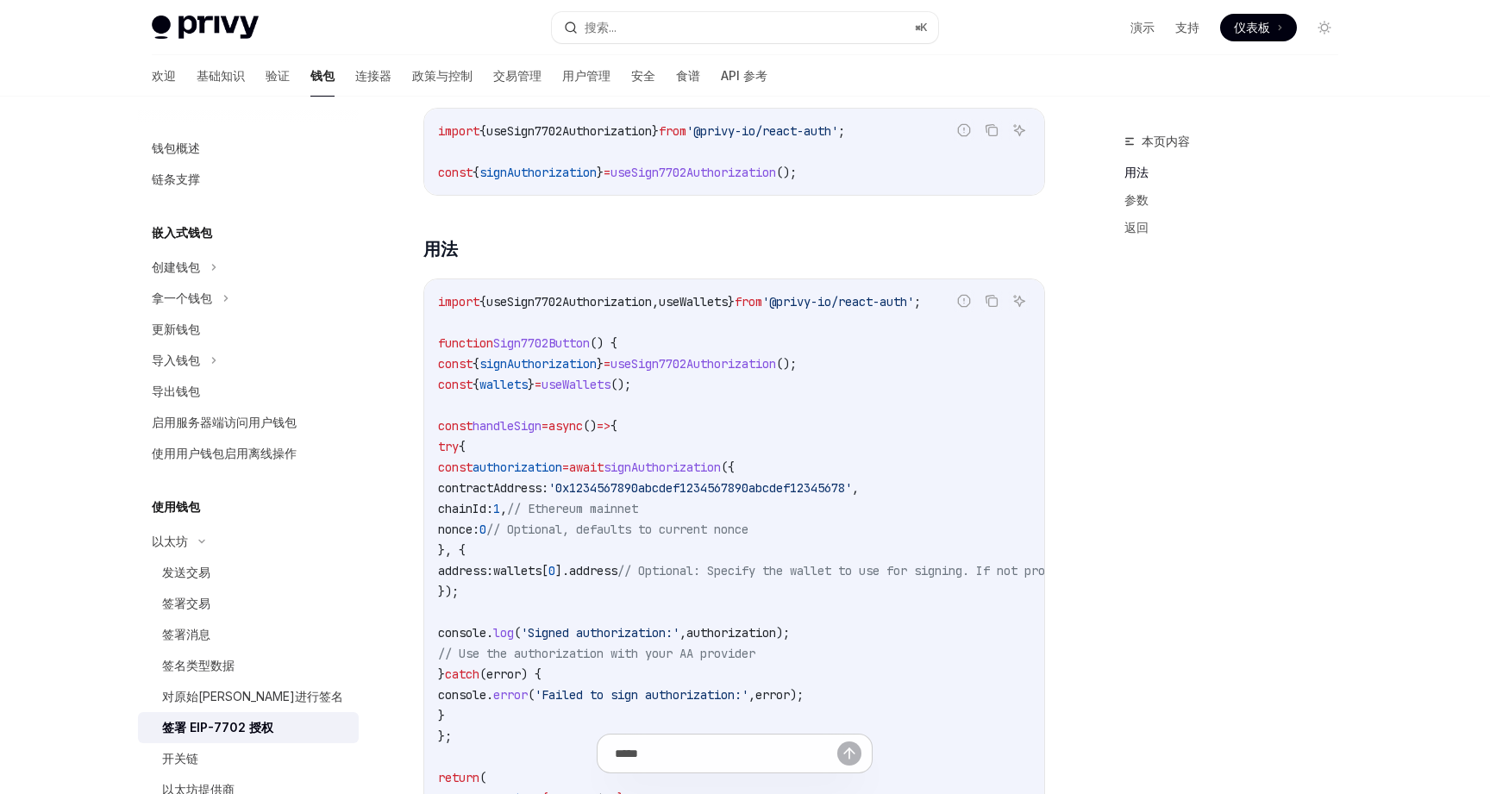
scroll to position [405, 0]
